Goal: Information Seeking & Learning: Learn about a topic

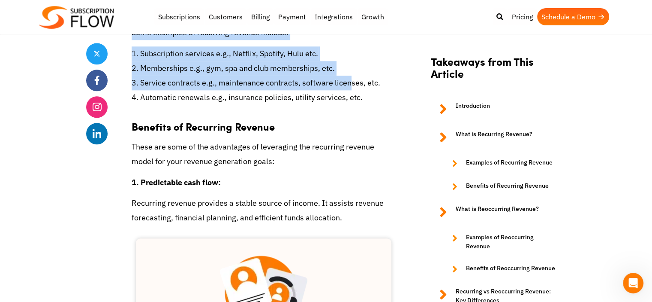
scroll to position [977, 0]
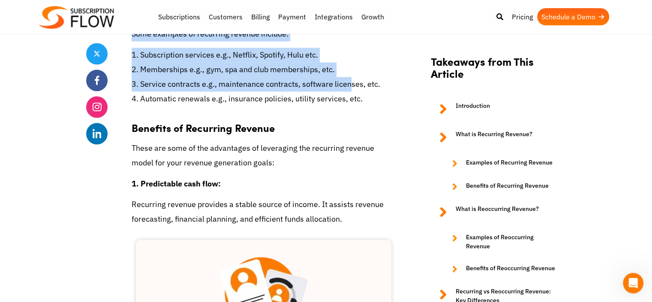
drag, startPoint x: 131, startPoint y: 105, endPoint x: 373, endPoint y: 99, distance: 242.0
copy div "What is Recurring Revenue? Recurring revenue is revenue generated from subscrip…"
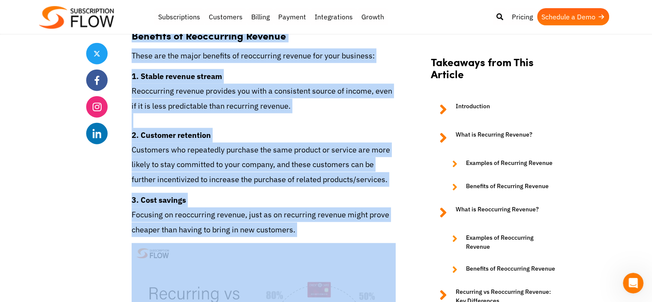
scroll to position [2106, 0]
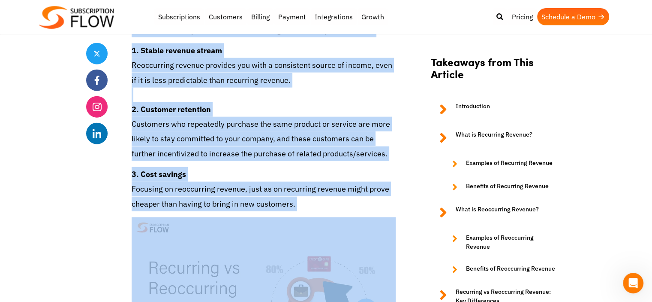
drag, startPoint x: 132, startPoint y: 152, endPoint x: 319, endPoint y: 202, distance: 193.5
click at [319, 202] on div "The key to unlocking scalability for any business is to tap into some kind of r…" at bounding box center [264, 172] width 264 height 3848
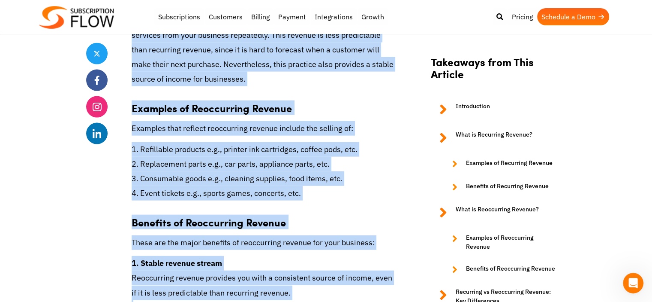
scroll to position [1891, 0]
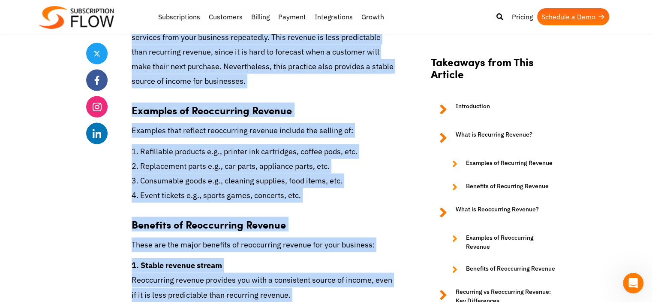
copy div "What is Reoccurring Revenue? Reoccurring revenue is revenue that is collected v…"
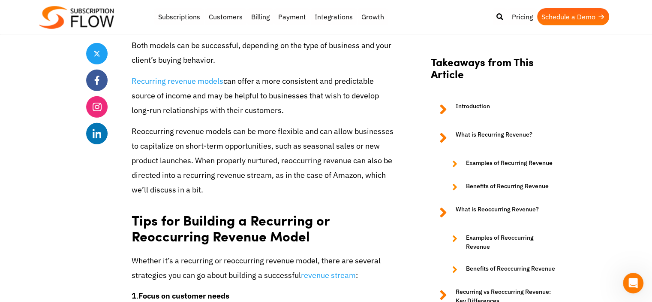
scroll to position [2620, 0]
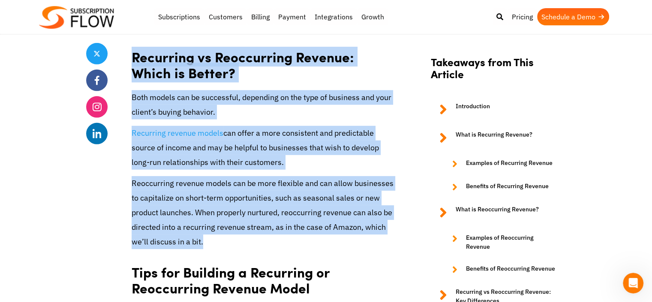
drag, startPoint x: 206, startPoint y: 240, endPoint x: 134, endPoint y: 54, distance: 199.5
copy div "Recurring vs Reoccurring Revenue: Which is Better? Both models can be successfu…"
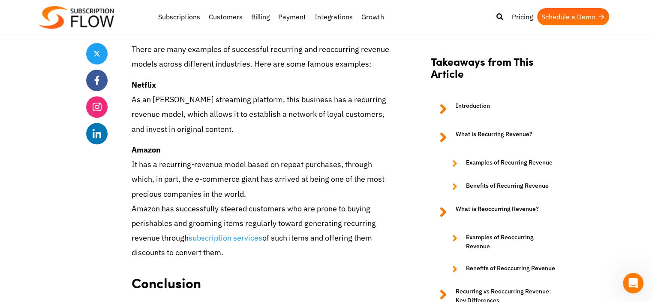
scroll to position [3736, 0]
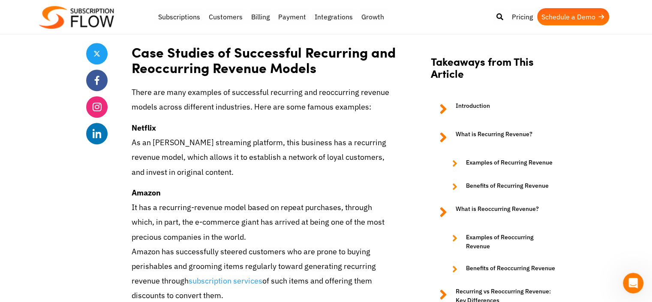
click at [132, 127] on strong "Netflix" at bounding box center [144, 128] width 24 height 10
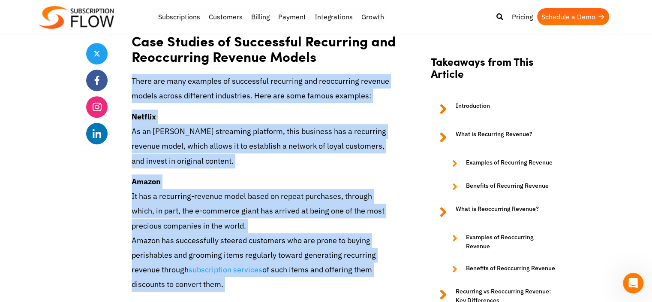
scroll to position [3752, 0]
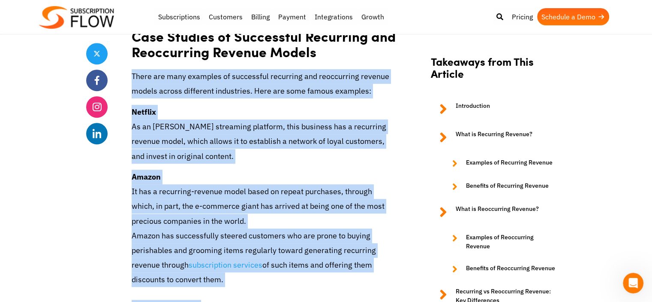
drag, startPoint x: 131, startPoint y: 92, endPoint x: 229, endPoint y: 279, distance: 210.9
copy div "There are many examples of successful recurring and reoccurring revenue models …"
click at [194, 127] on p "Netflix As an [PERSON_NAME] streaming platform, this business has a recurring r…" at bounding box center [264, 134] width 264 height 59
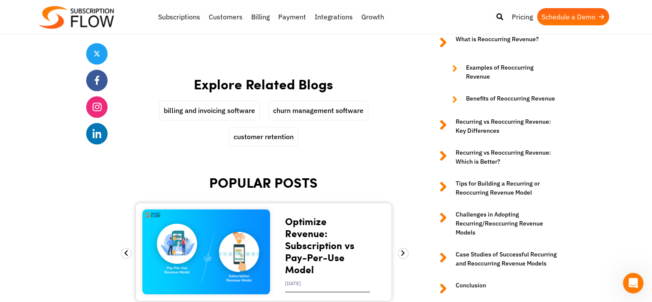
scroll to position [4223, 0]
